Goal: Task Accomplishment & Management: Manage account settings

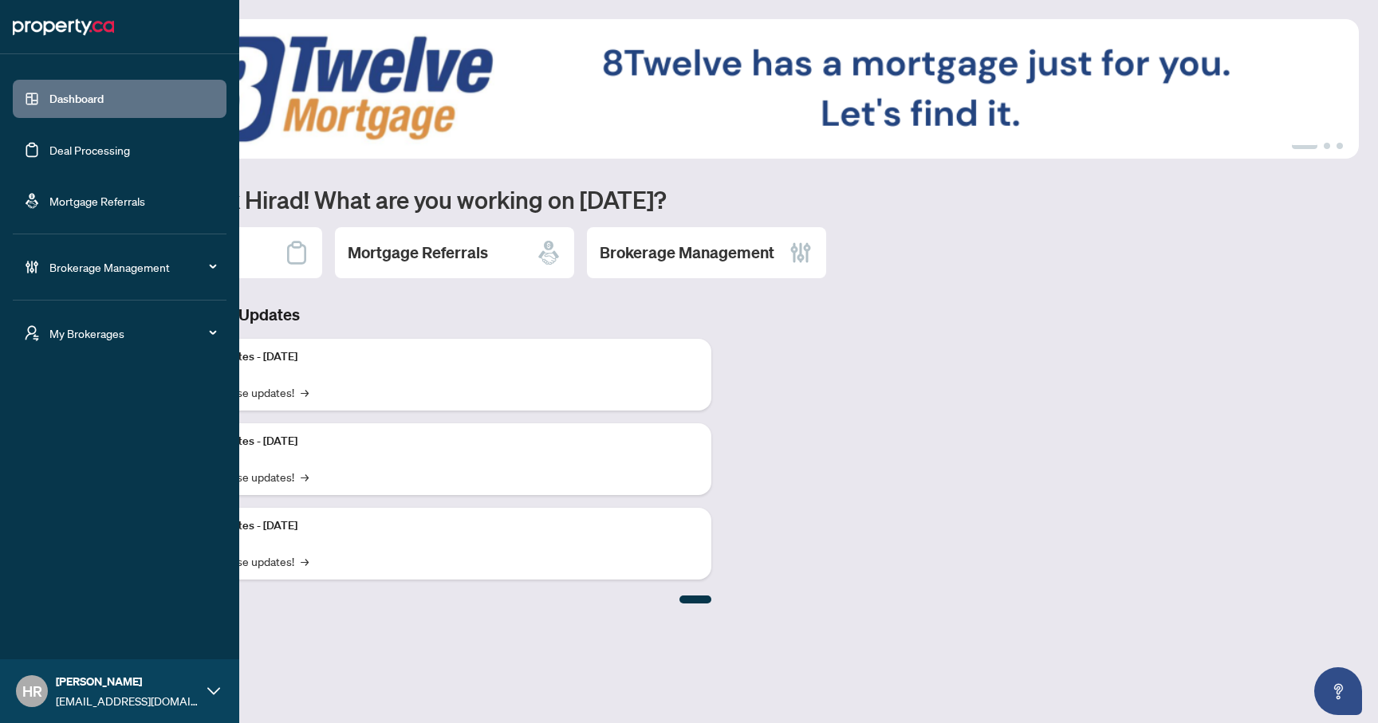
click at [75, 266] on span "Brokerage Management" at bounding box center [132, 267] width 166 height 18
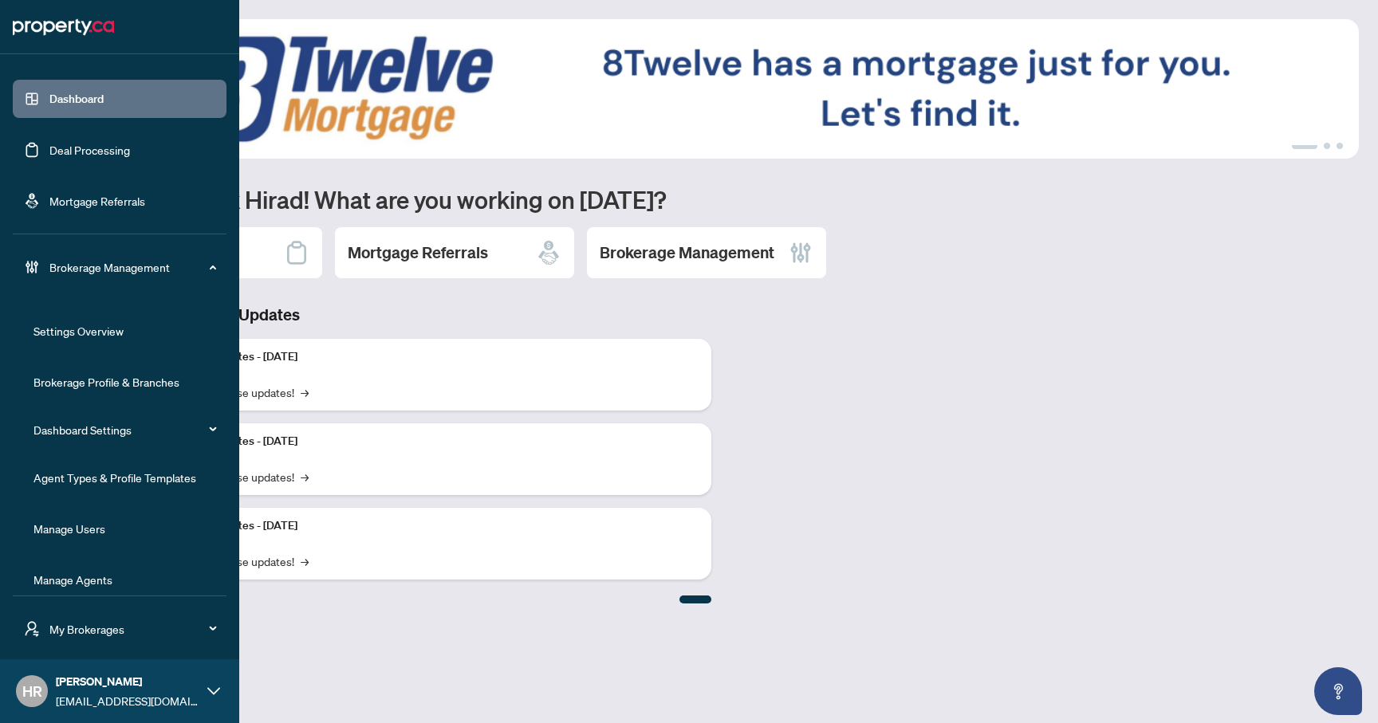
click at [97, 470] on link "Agent Types & Profile Templates" at bounding box center [114, 477] width 163 height 14
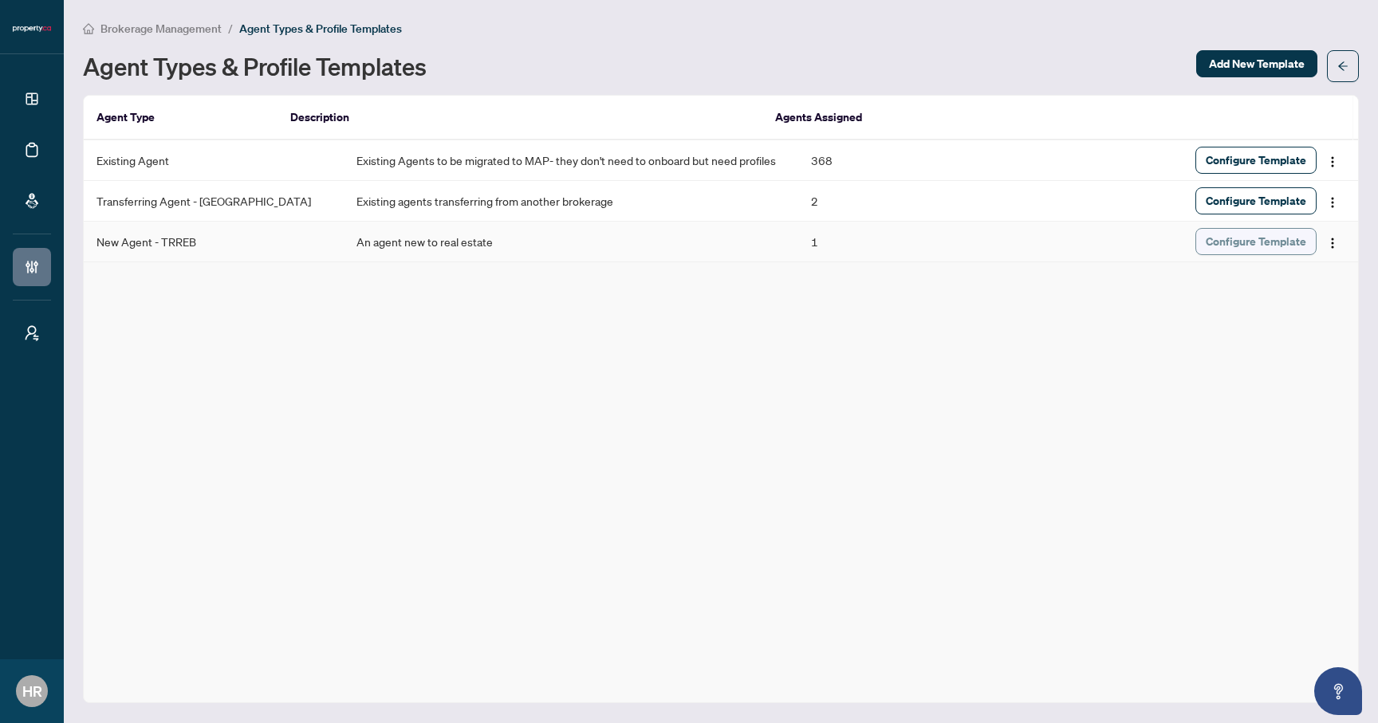
click at [1262, 243] on span "Configure Template" at bounding box center [1255, 242] width 100 height 26
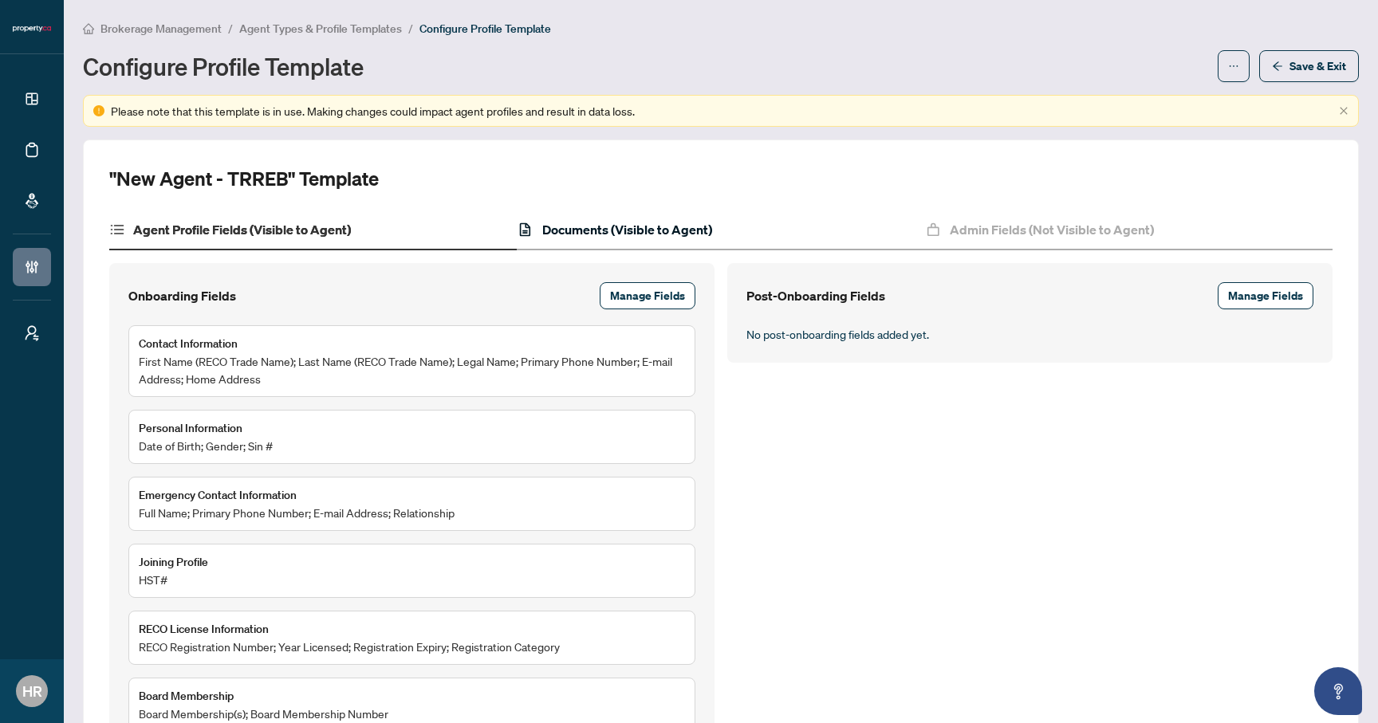
click at [564, 234] on h4 "Documents (Visible to Agent)" at bounding box center [627, 229] width 170 height 19
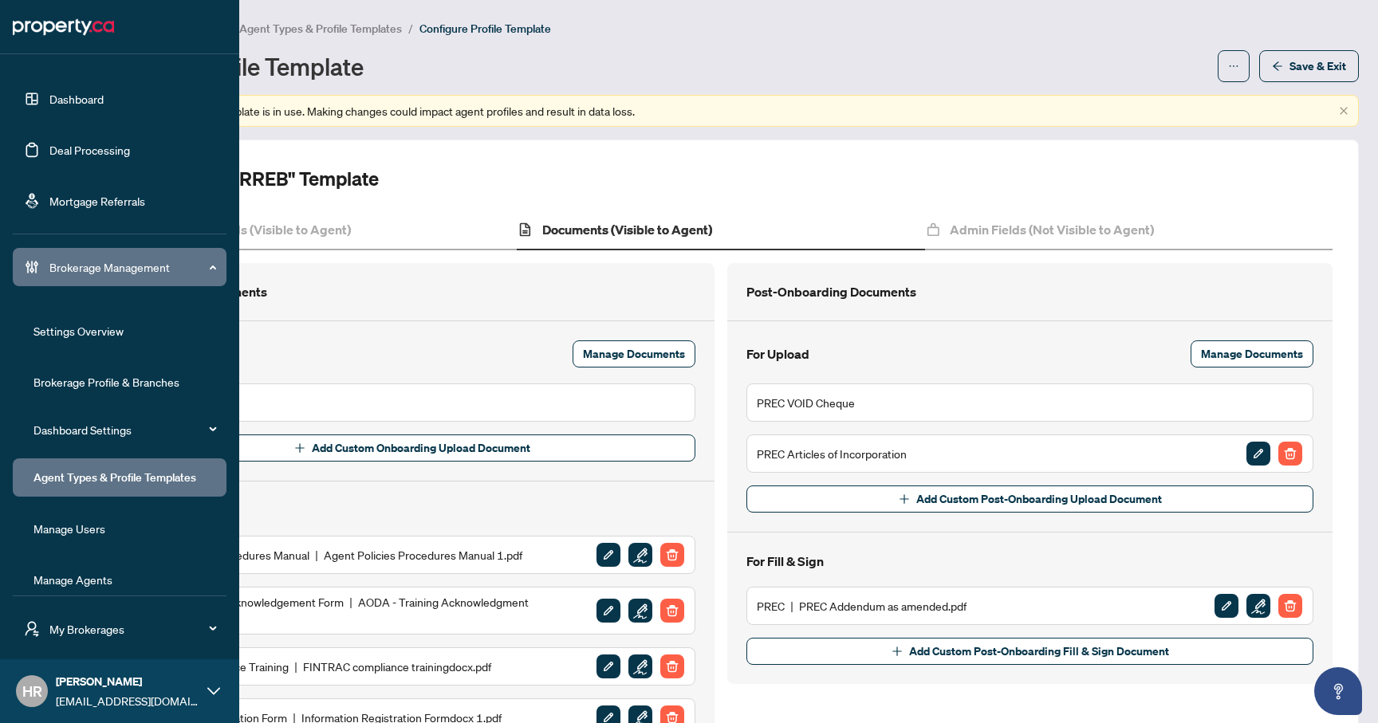
click at [112, 482] on link "Agent Types & Profile Templates" at bounding box center [114, 477] width 163 height 14
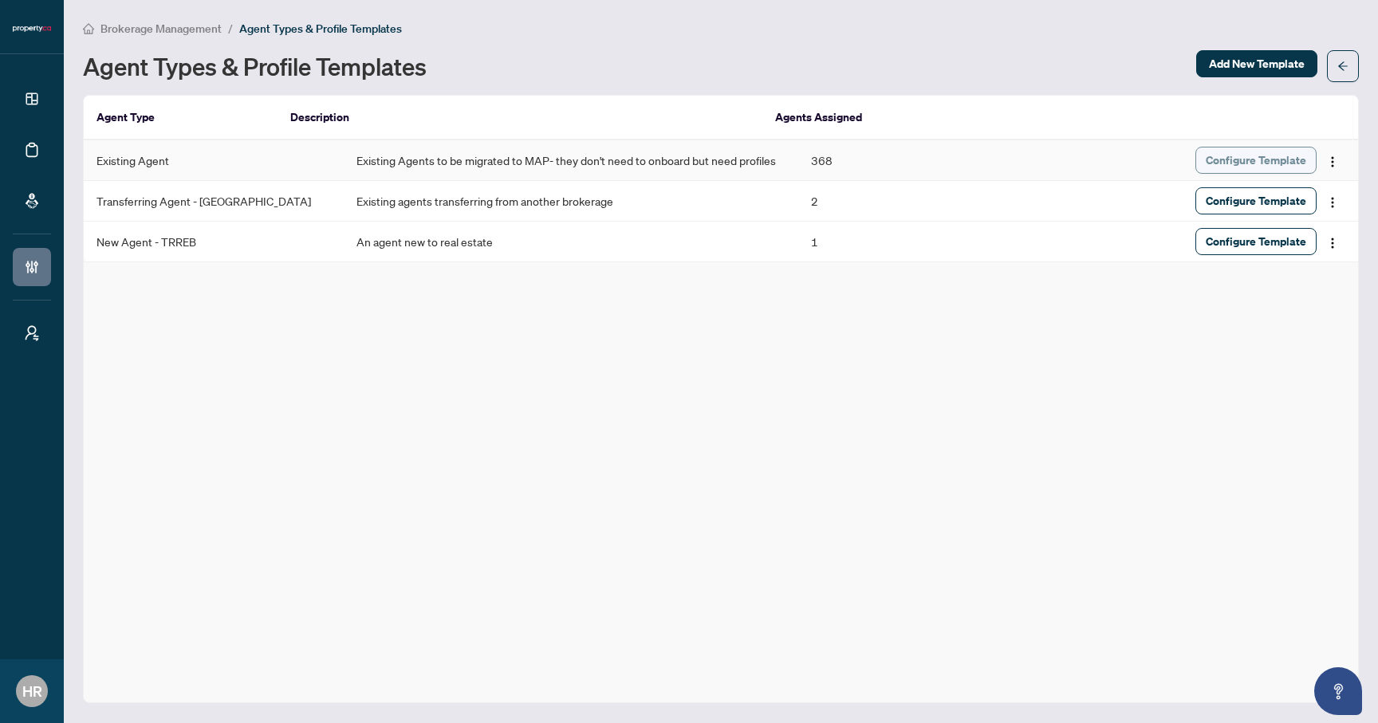
click at [1210, 157] on span "Configure Template" at bounding box center [1255, 160] width 100 height 26
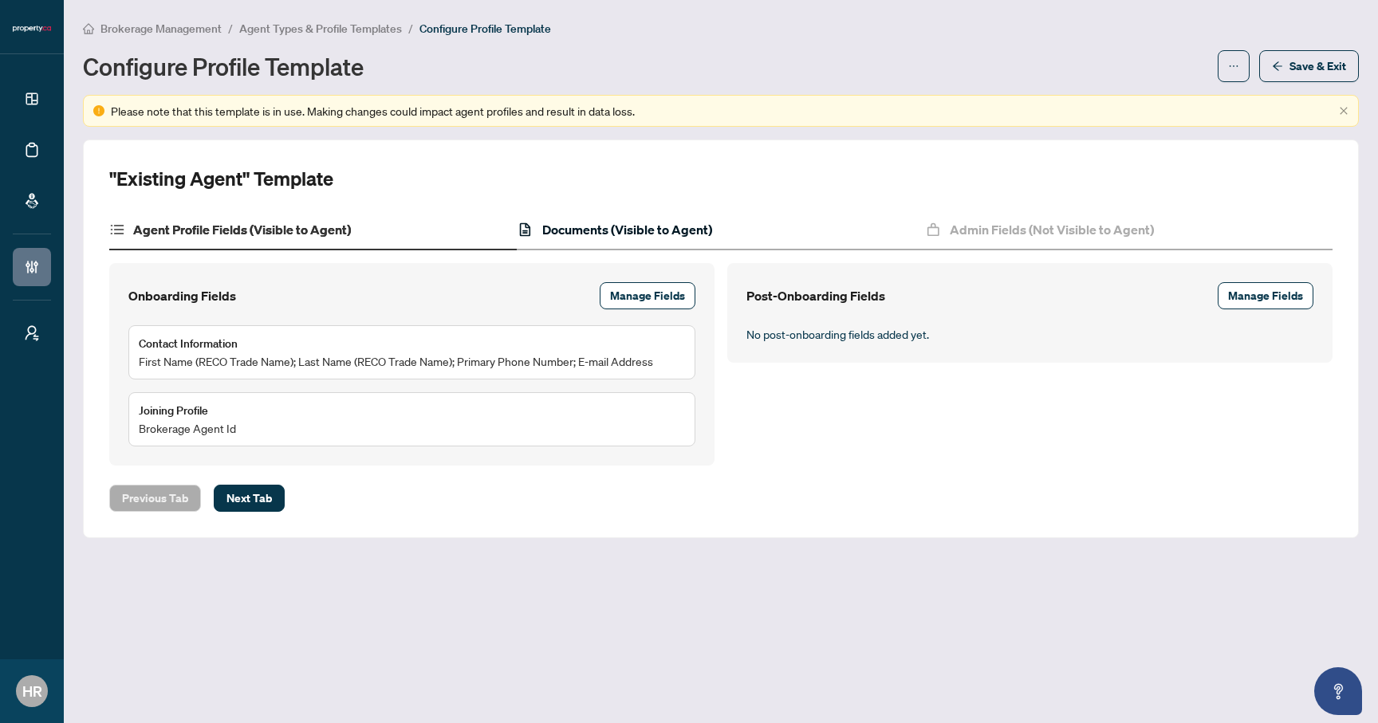
click at [580, 230] on h4 "Documents (Visible to Agent)" at bounding box center [627, 229] width 170 height 19
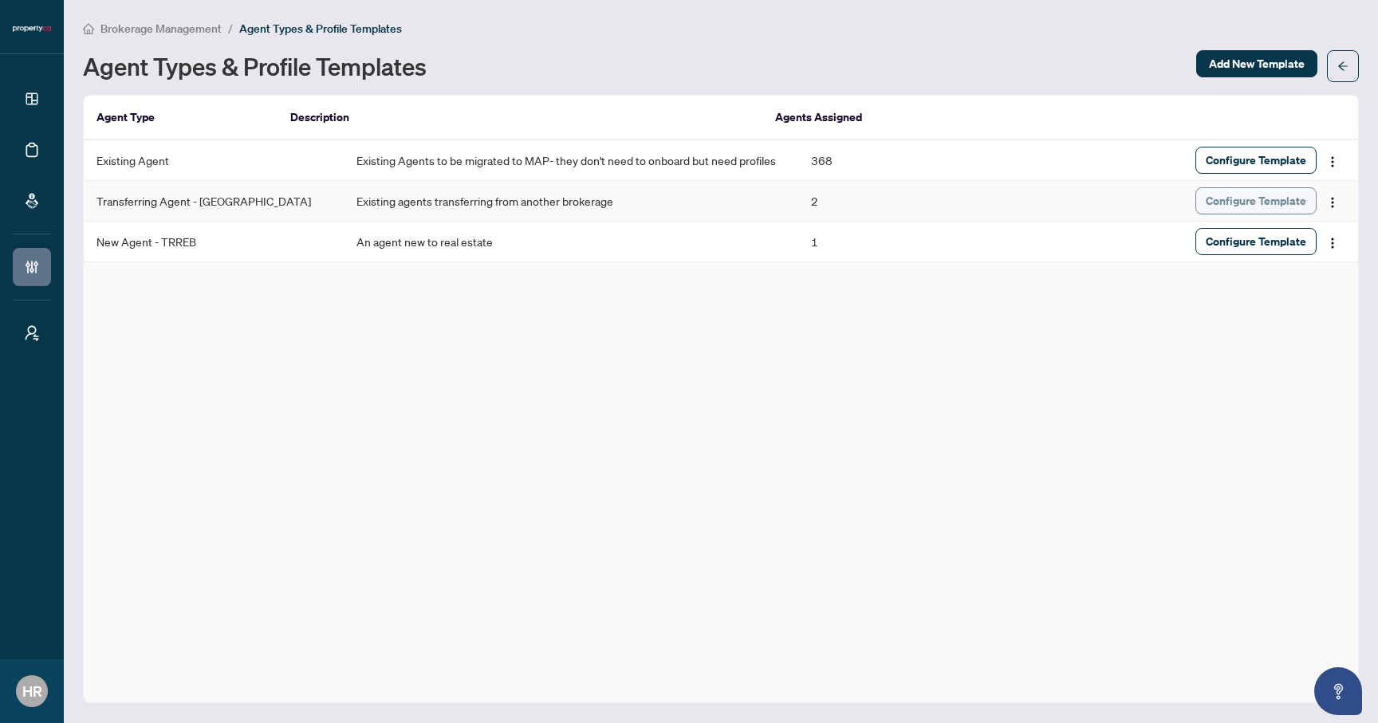
click at [1244, 206] on span "Configure Template" at bounding box center [1255, 201] width 100 height 26
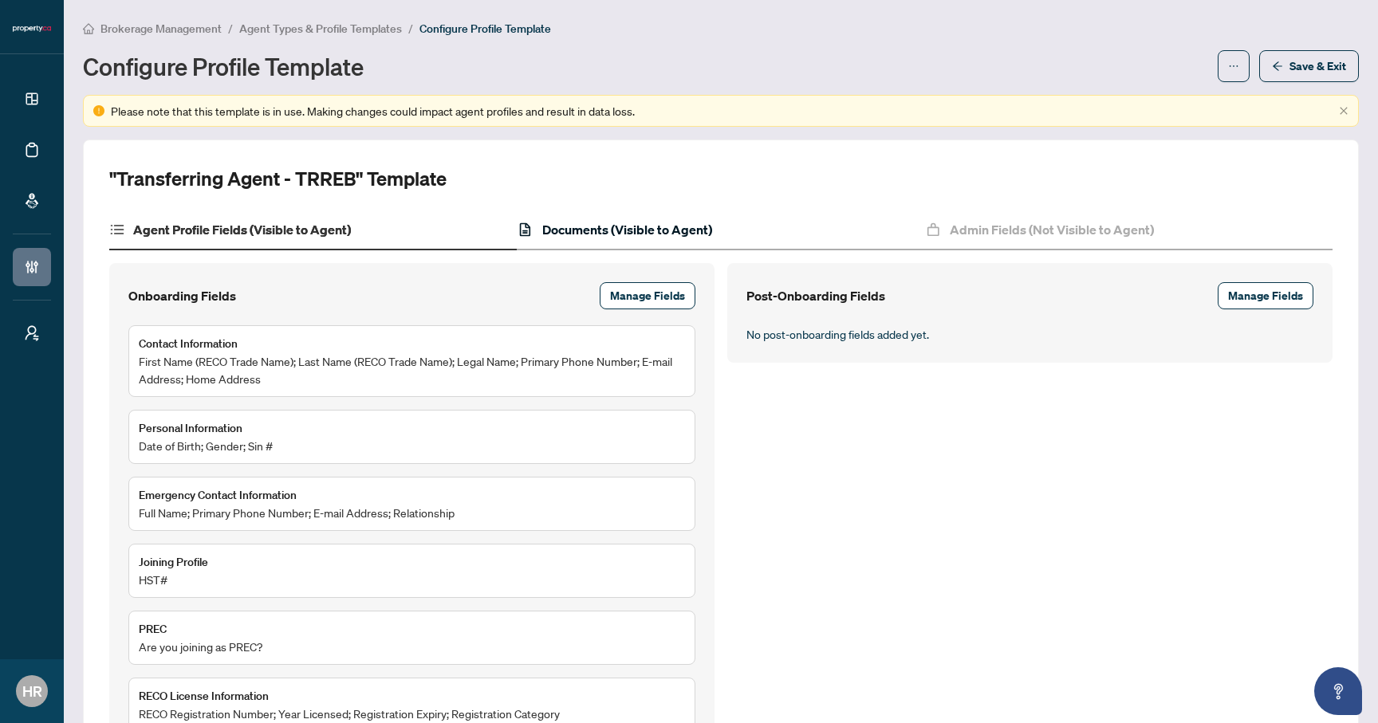
click at [586, 236] on h4 "Documents (Visible to Agent)" at bounding box center [627, 229] width 170 height 19
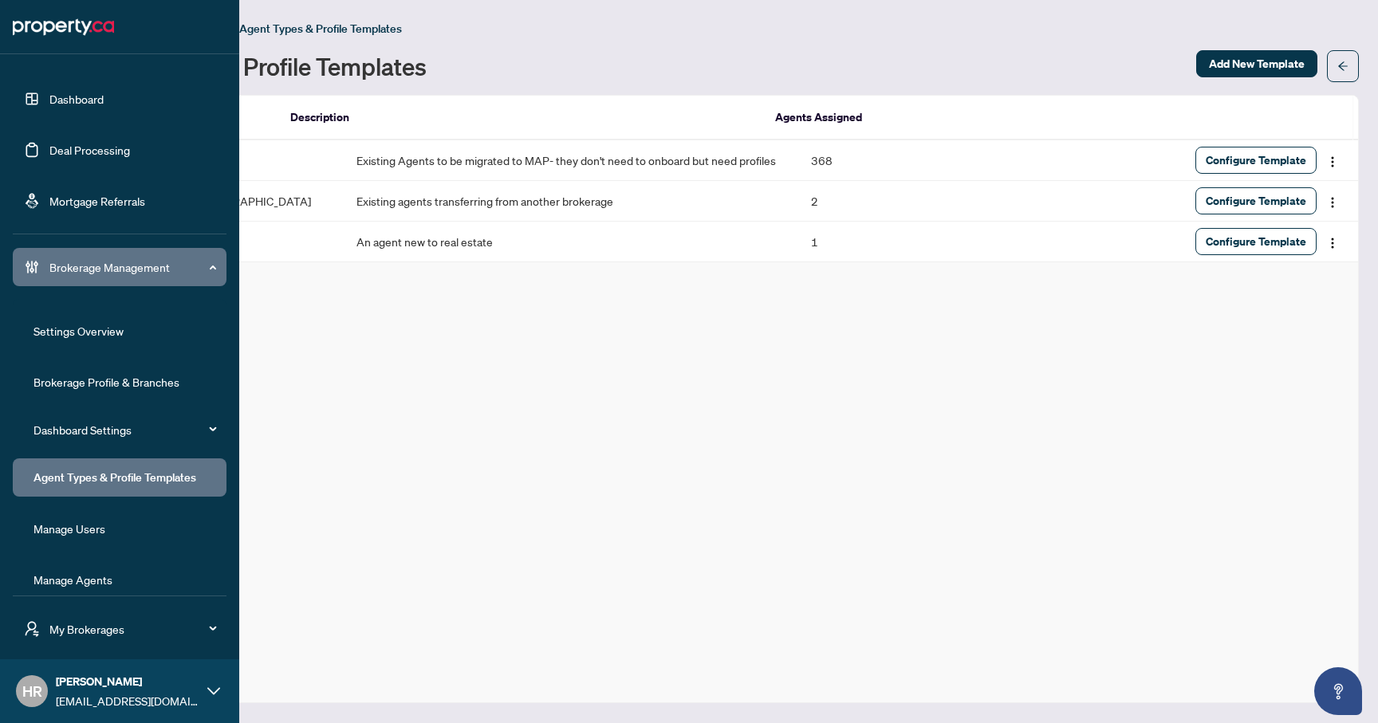
click at [201, 267] on span "Brokerage Management" at bounding box center [132, 267] width 166 height 18
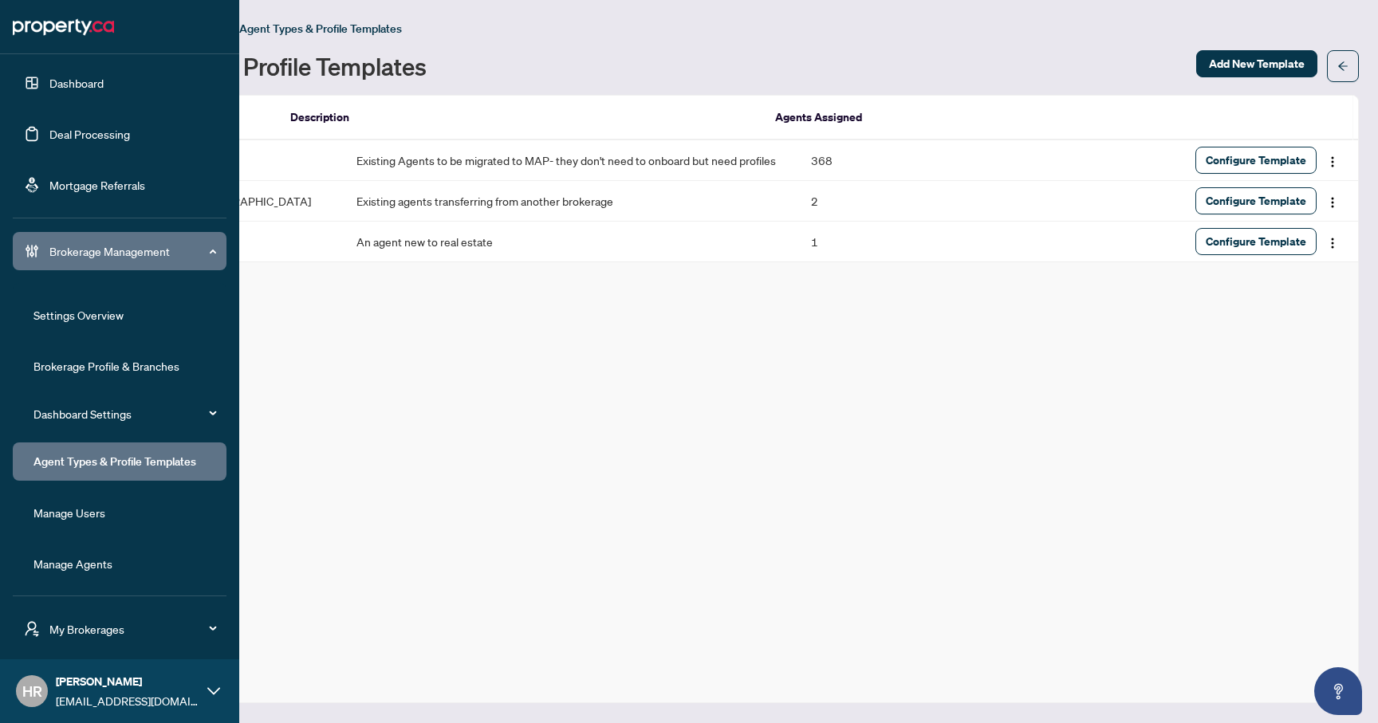
click at [204, 251] on span "Brokerage Management" at bounding box center [132, 251] width 166 height 18
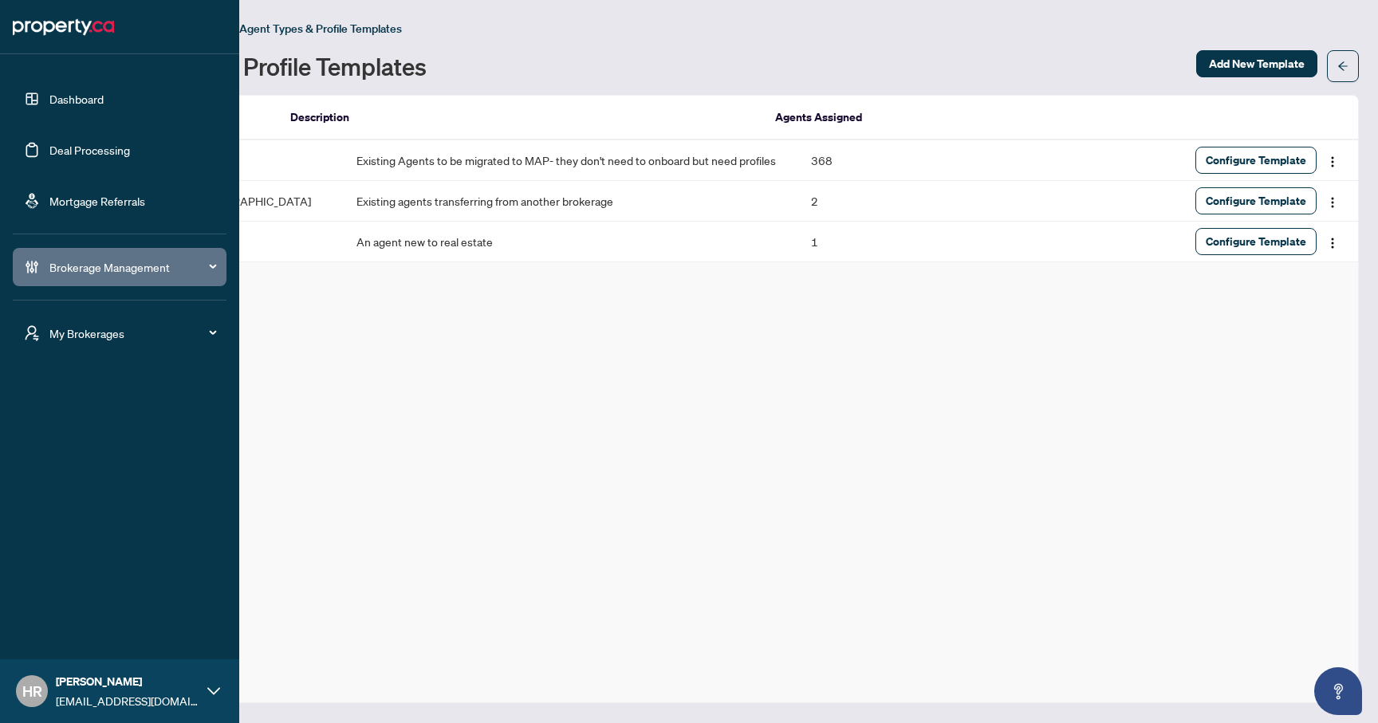
click at [208, 341] on span "My Brokerages" at bounding box center [132, 333] width 166 height 18
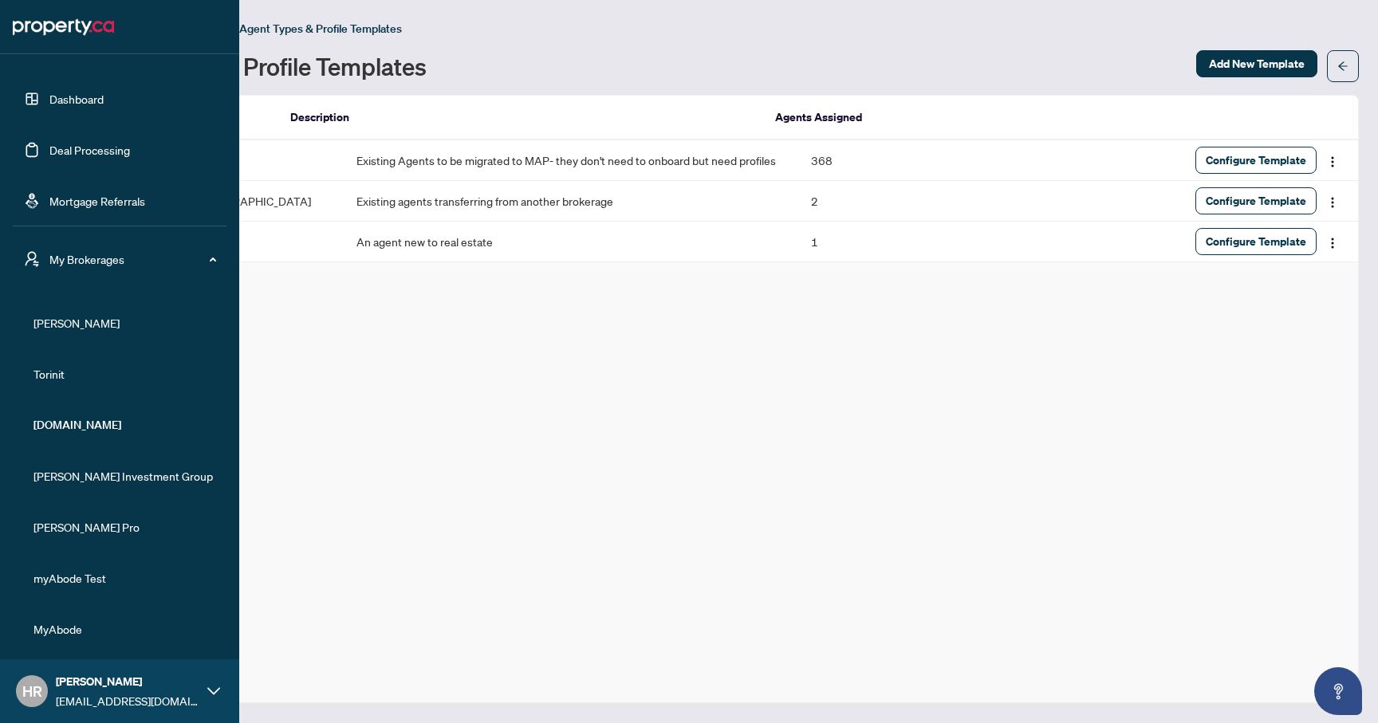
click at [214, 254] on span "My Brokerages" at bounding box center [132, 259] width 166 height 18
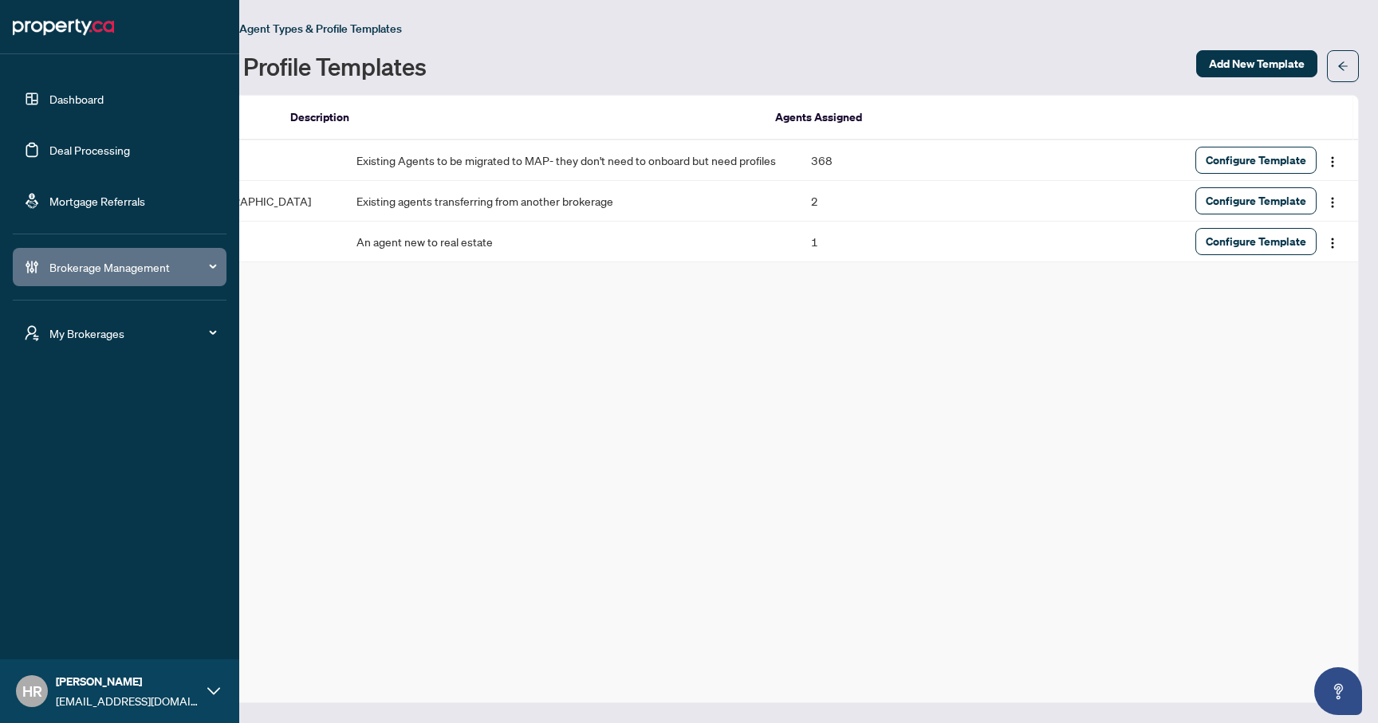
click at [216, 333] on div "My Brokerages" at bounding box center [120, 333] width 214 height 38
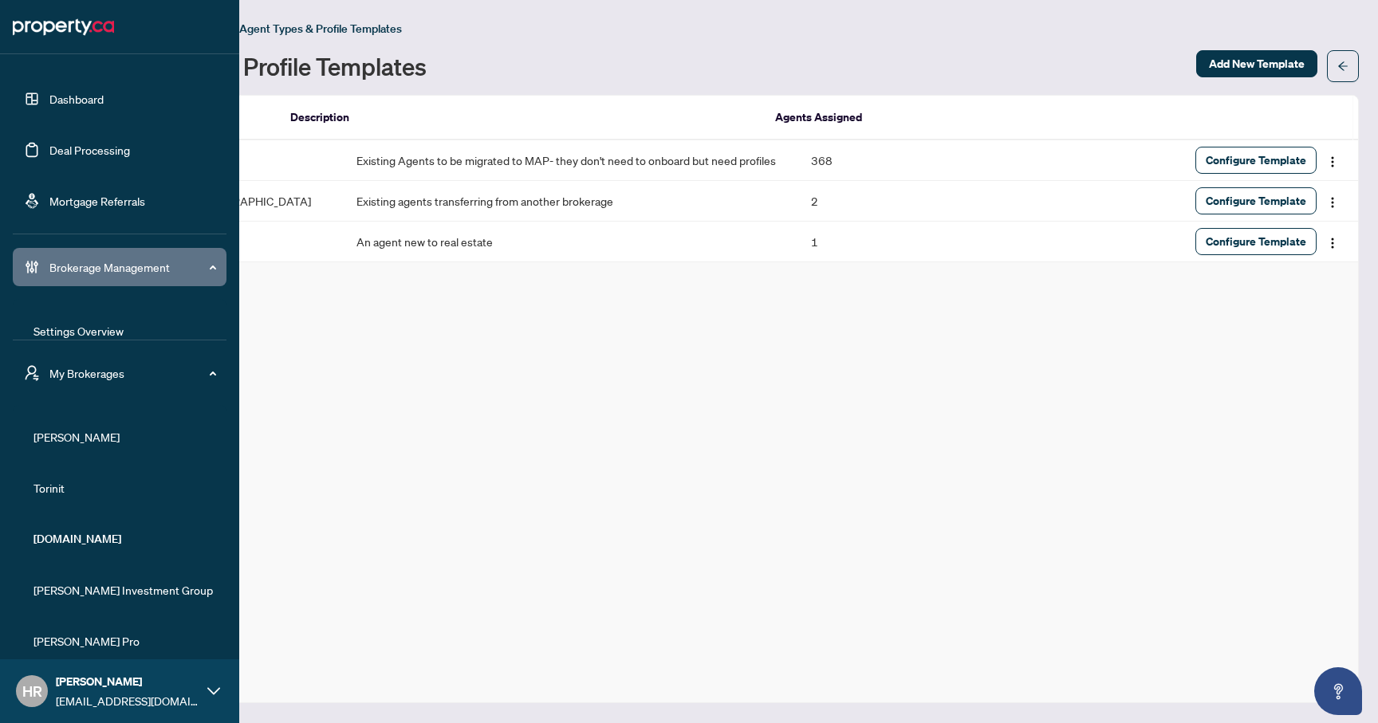
click at [210, 378] on span "My Brokerages" at bounding box center [132, 373] width 166 height 18
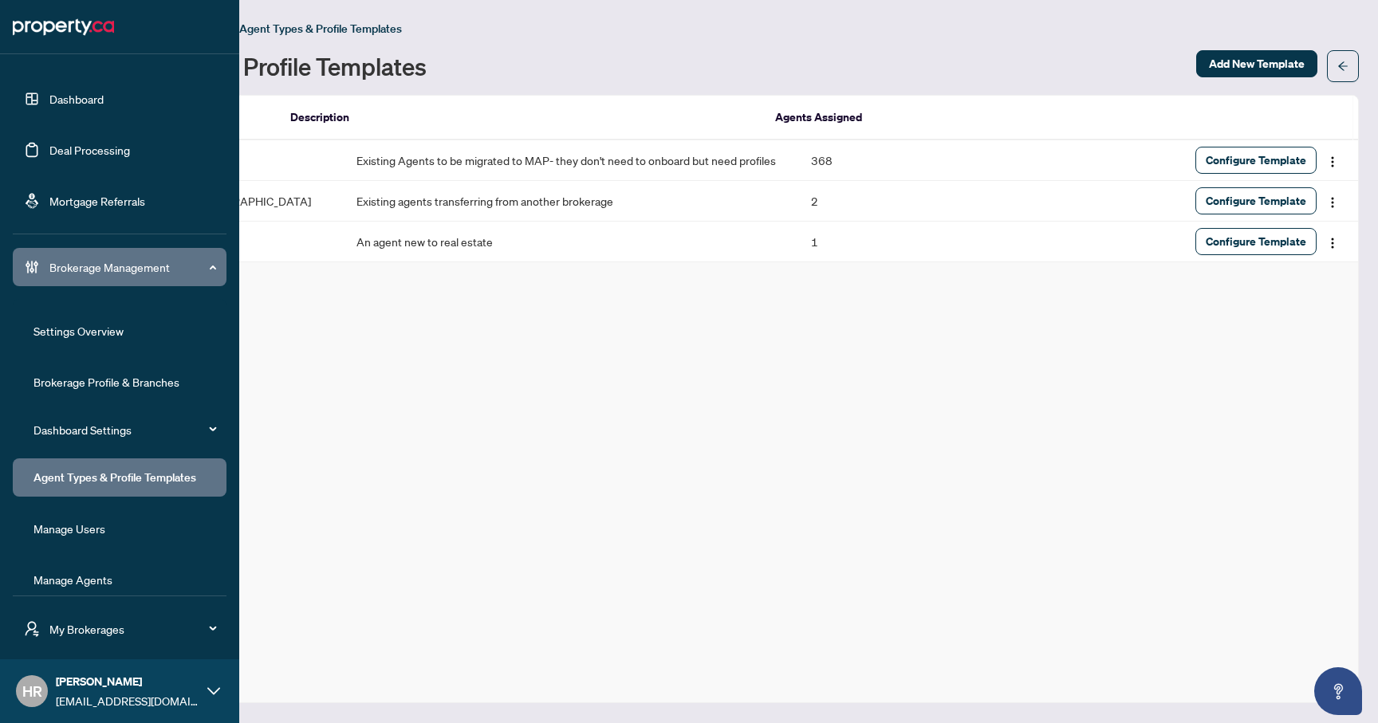
click at [216, 641] on div "My Brokerages" at bounding box center [120, 629] width 214 height 38
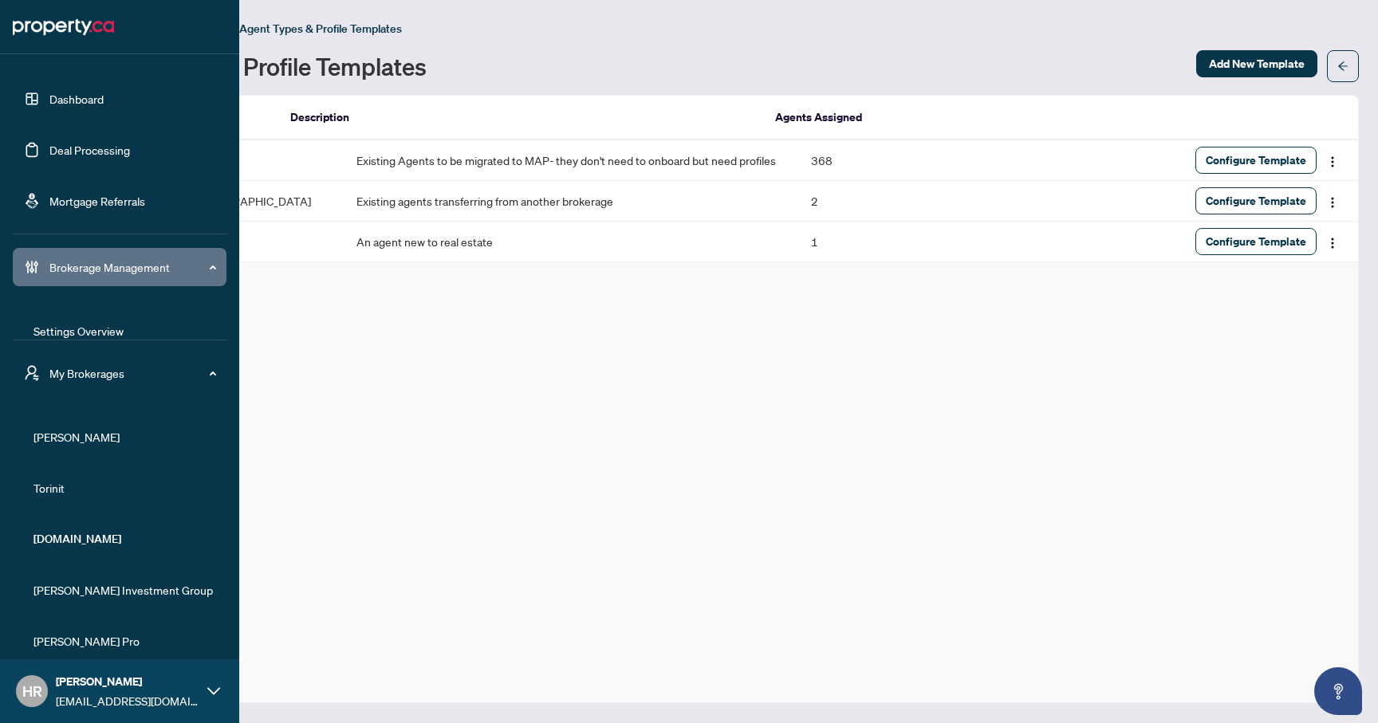
click at [212, 378] on span "My Brokerages" at bounding box center [132, 373] width 166 height 18
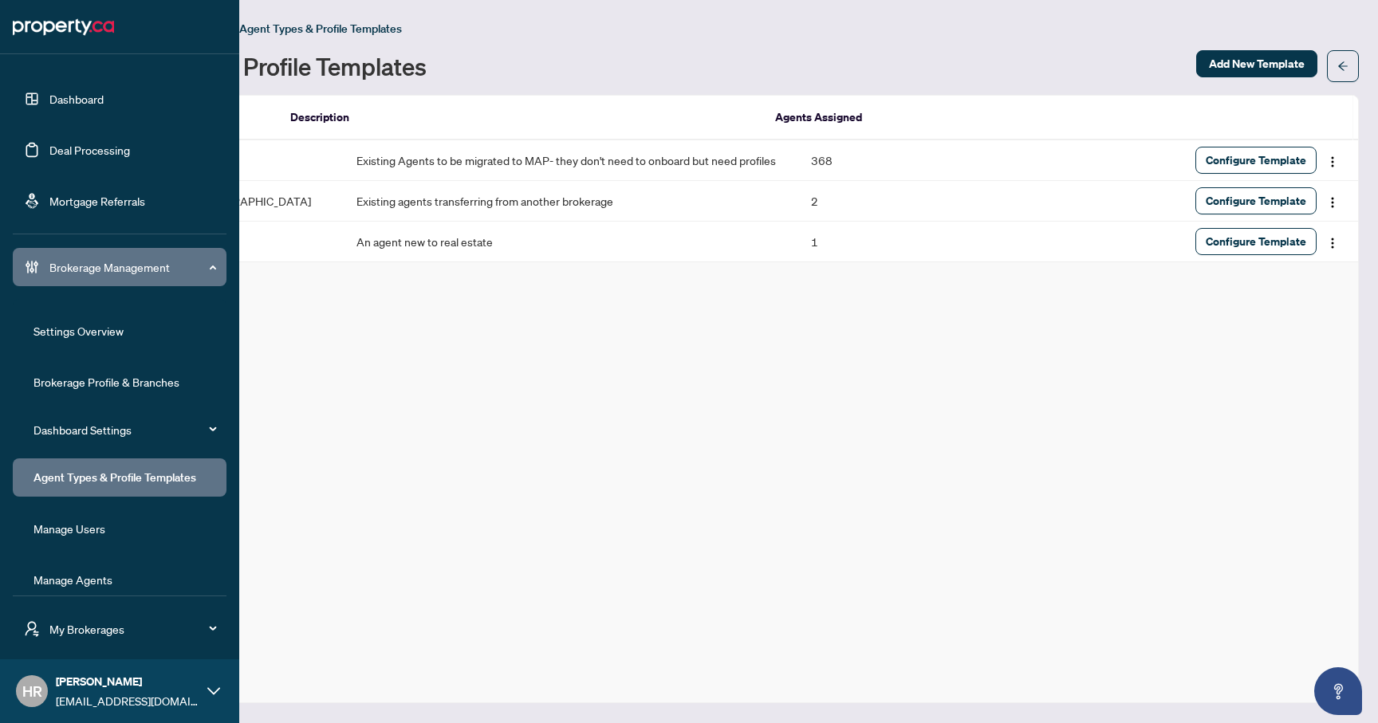
click at [212, 265] on icon at bounding box center [208, 265] width 8 height 0
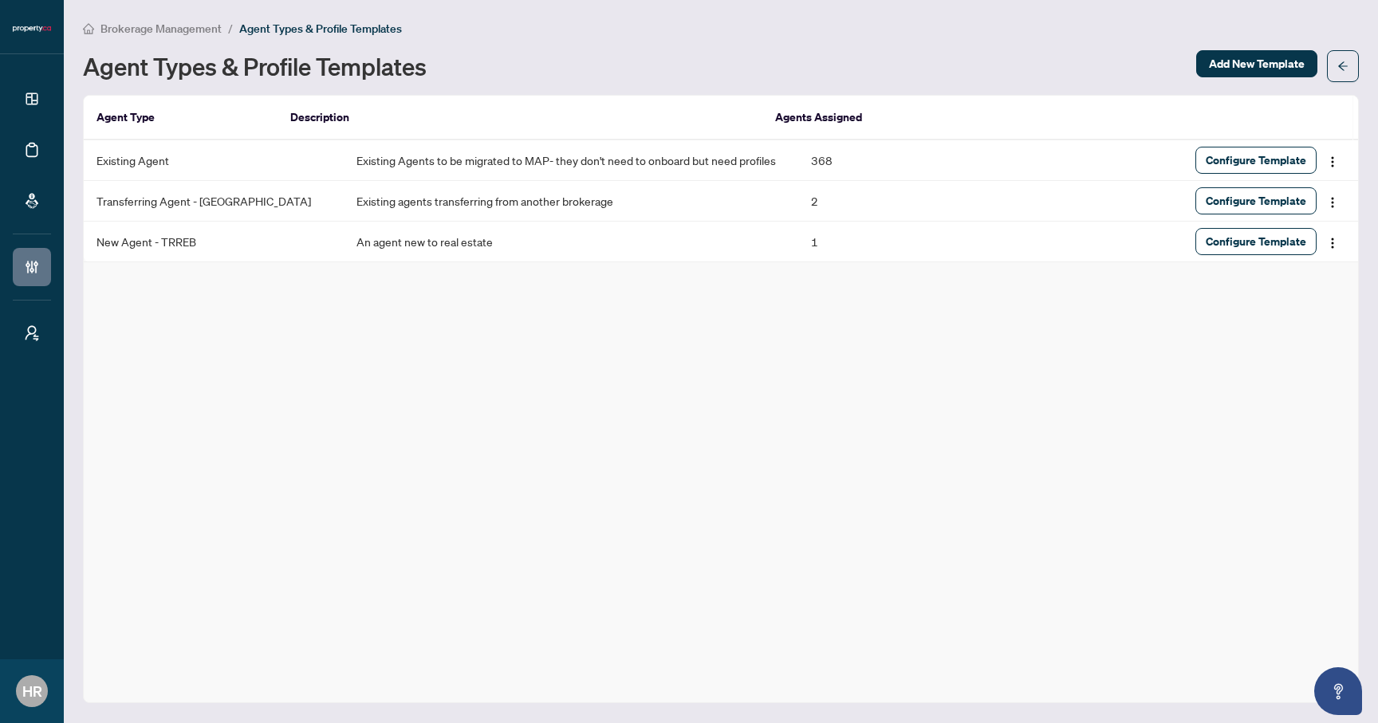
click at [498, 404] on div "Agent Type Description Agents Assigned Existing Agent Existing Agents to be mig…" at bounding box center [721, 399] width 1276 height 608
